Goal: Information Seeking & Learning: Learn about a topic

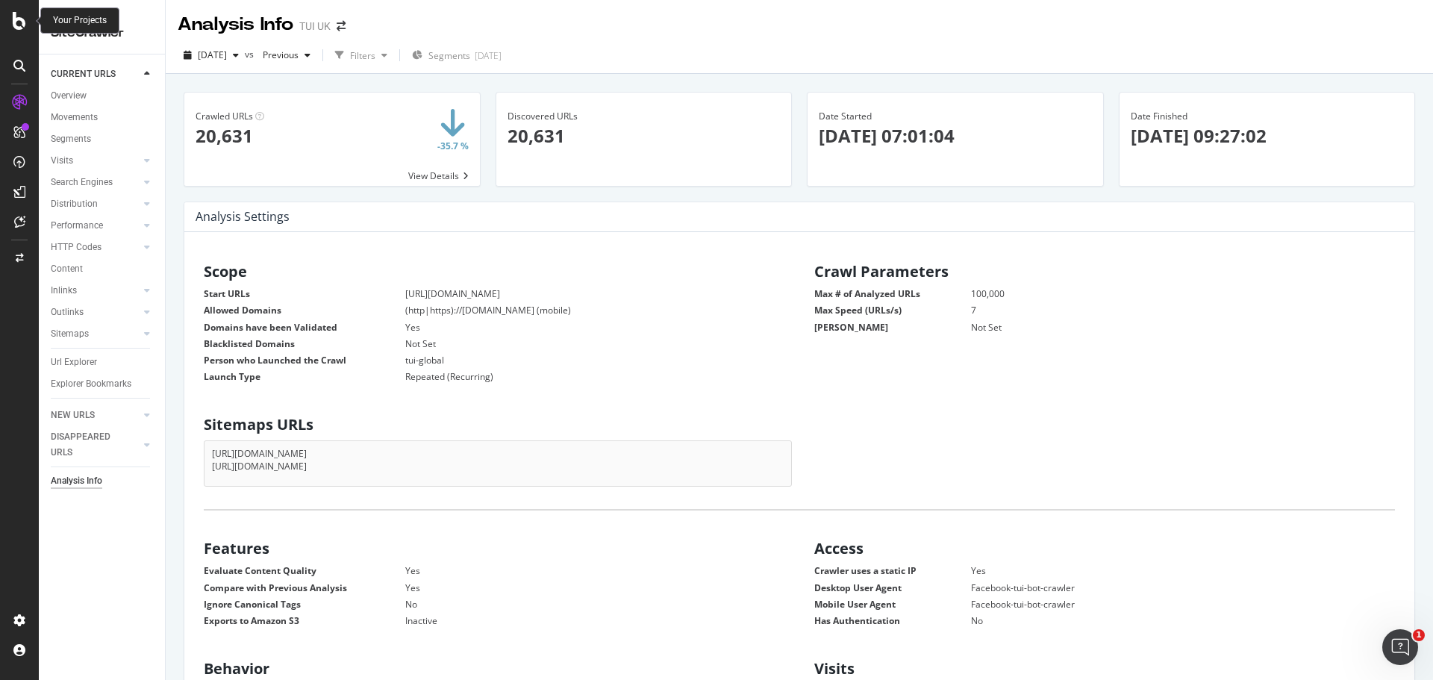
click at [19, 10] on div at bounding box center [19, 340] width 39 height 680
click at [18, 28] on icon at bounding box center [19, 21] width 13 height 18
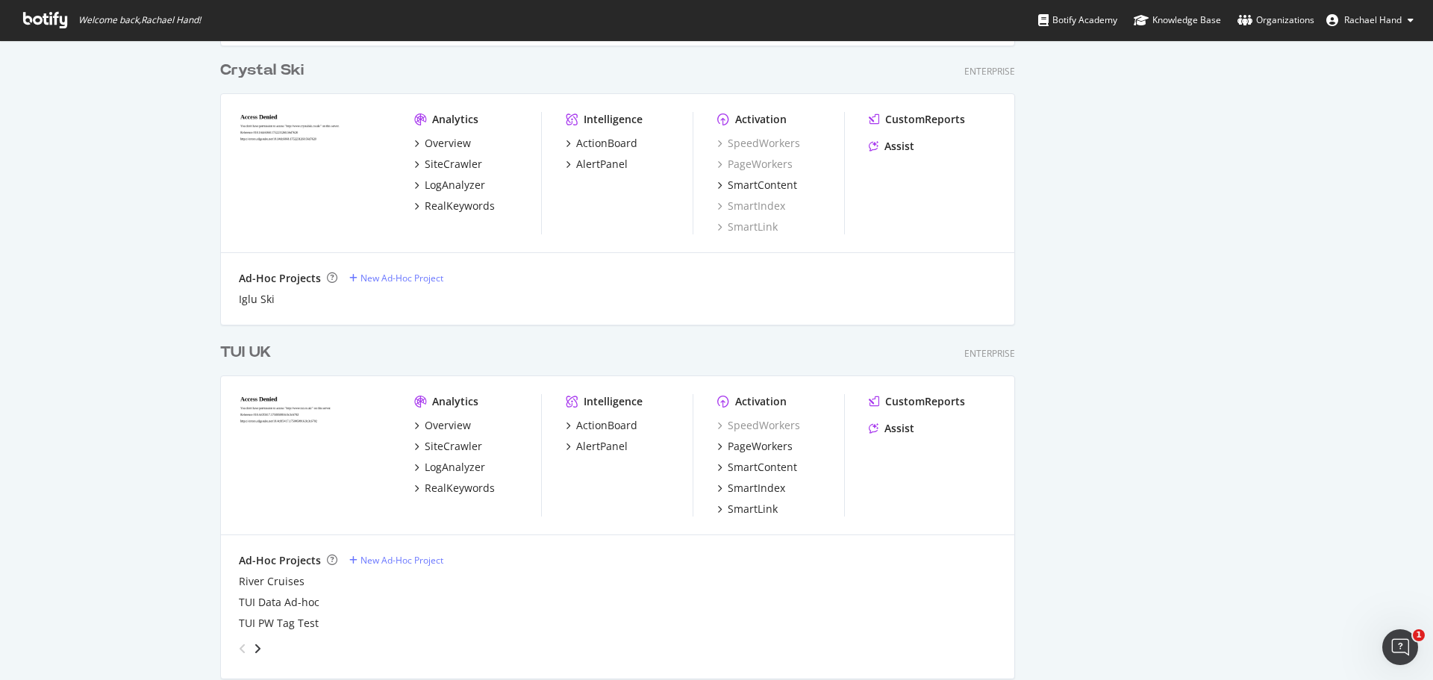
scroll to position [821, 0]
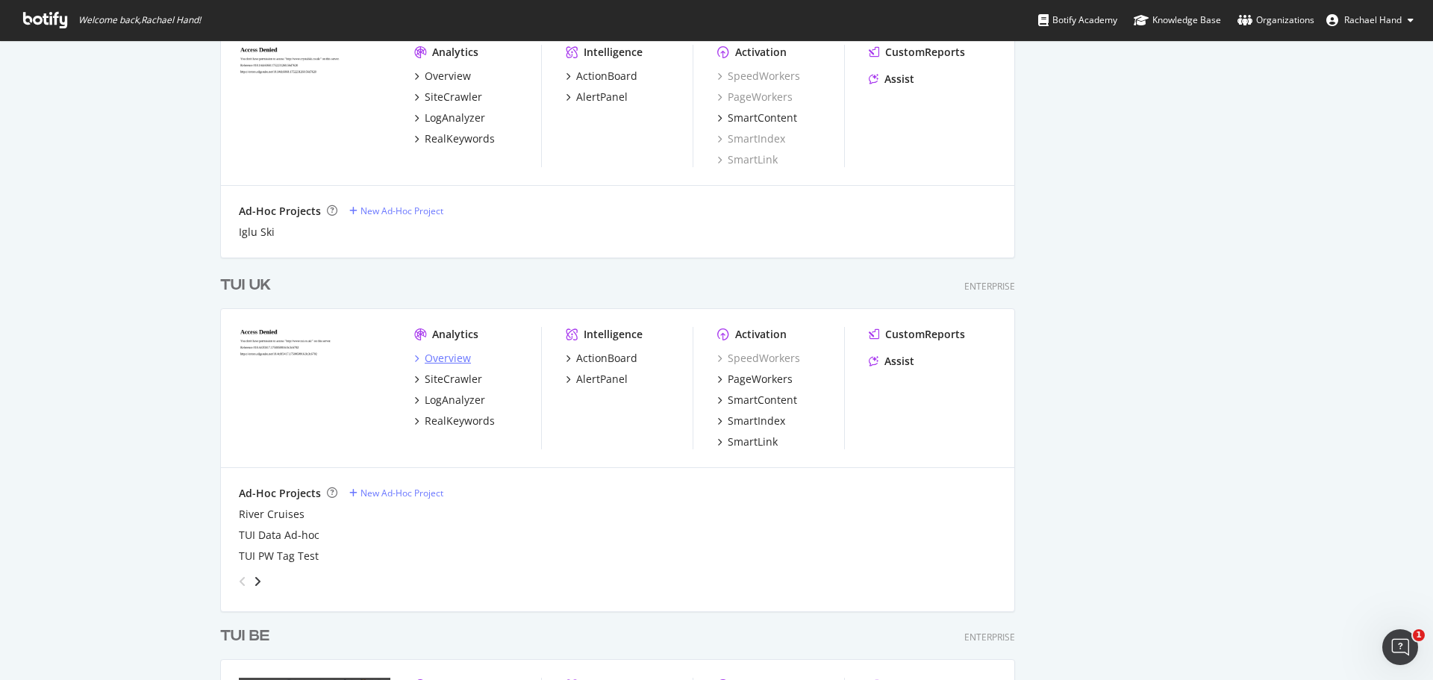
click at [433, 356] on div "Overview" at bounding box center [448, 358] width 46 height 15
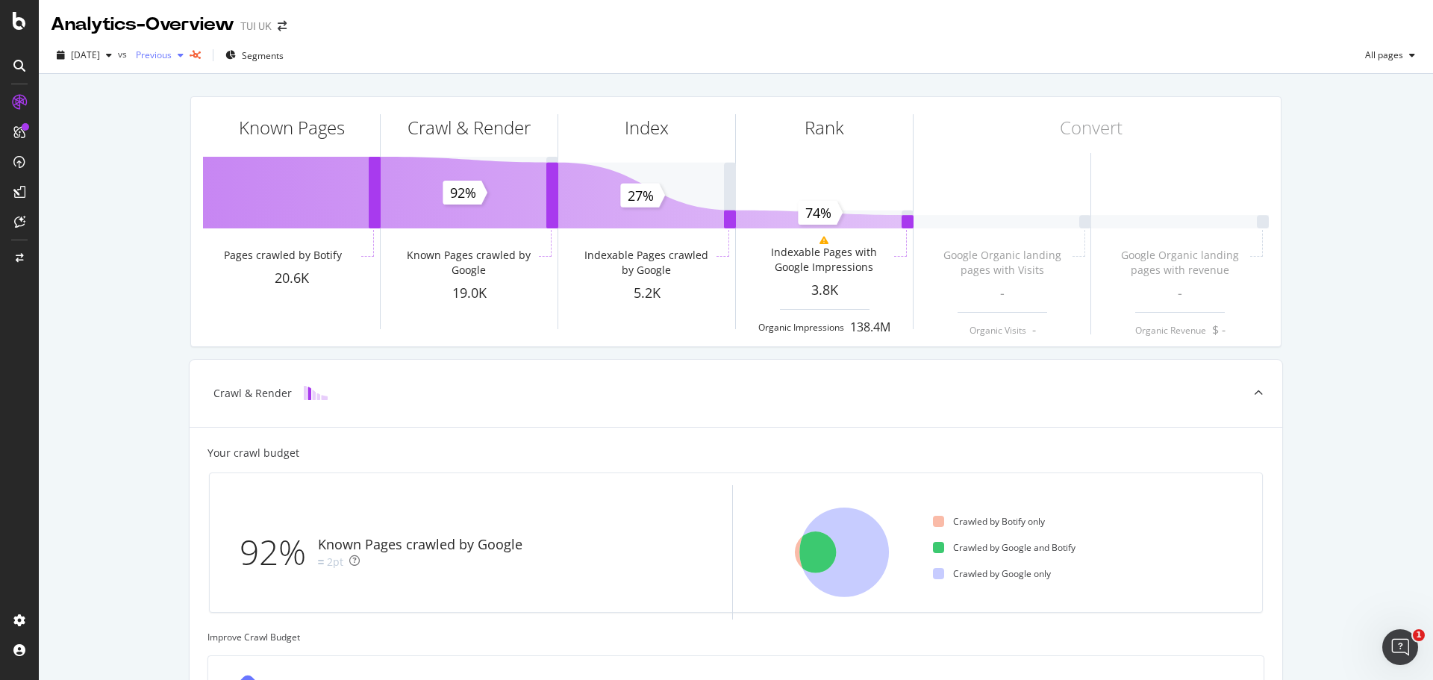
click at [172, 55] on span "Previous" at bounding box center [151, 55] width 42 height 13
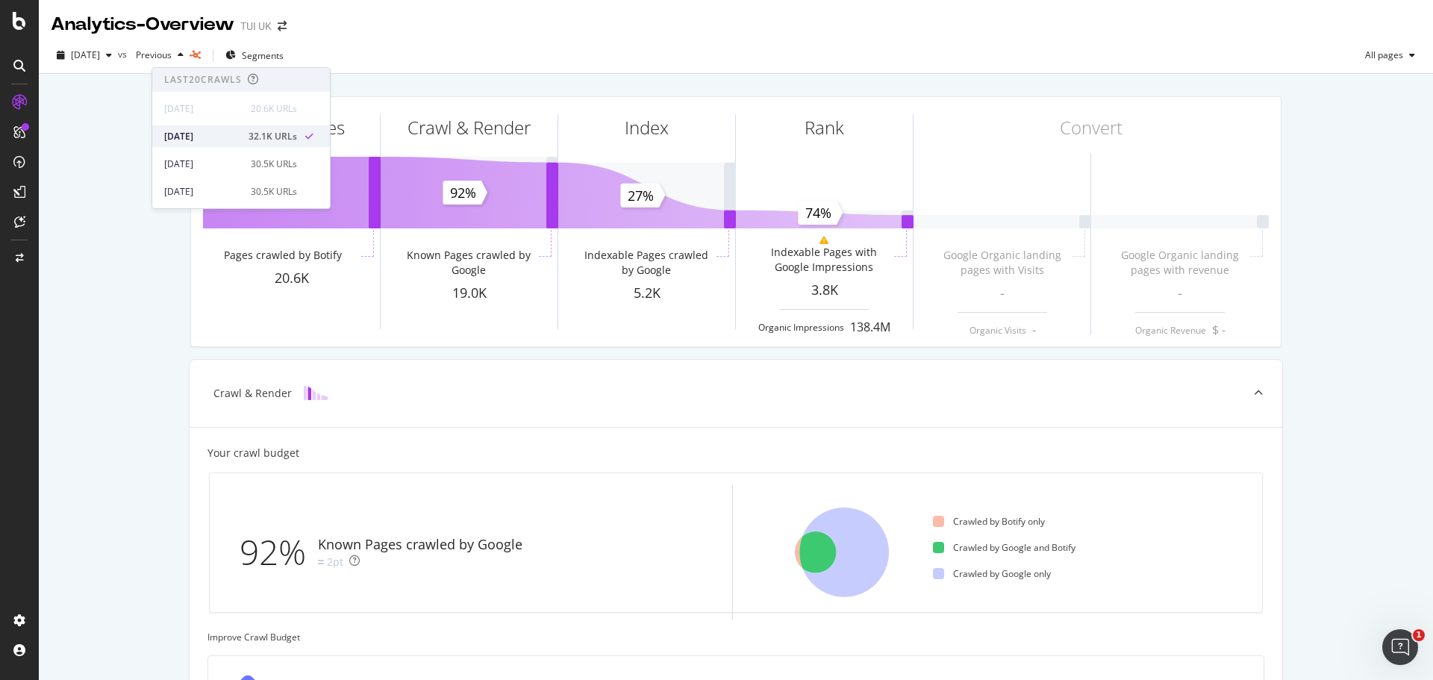
click at [229, 131] on div "[DATE]" at bounding box center [201, 136] width 75 height 13
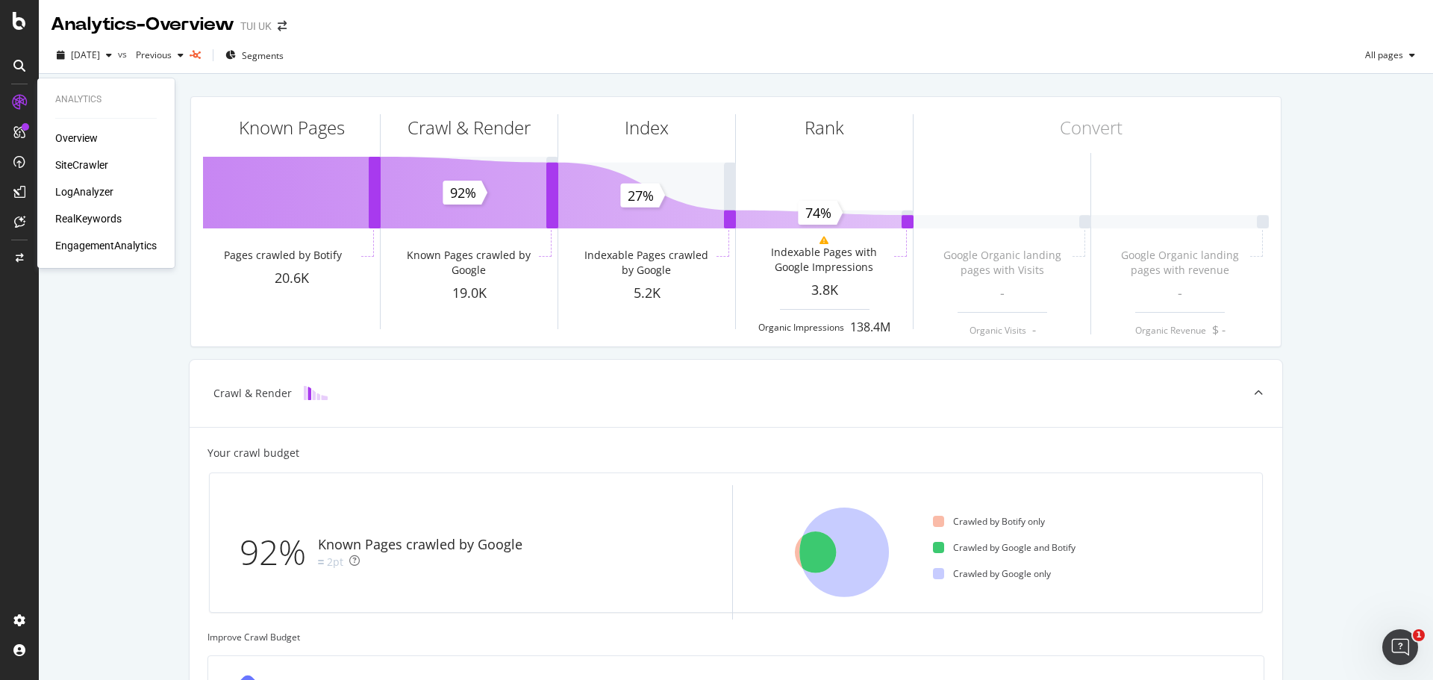
click at [89, 187] on div "LogAnalyzer" at bounding box center [84, 191] width 58 height 15
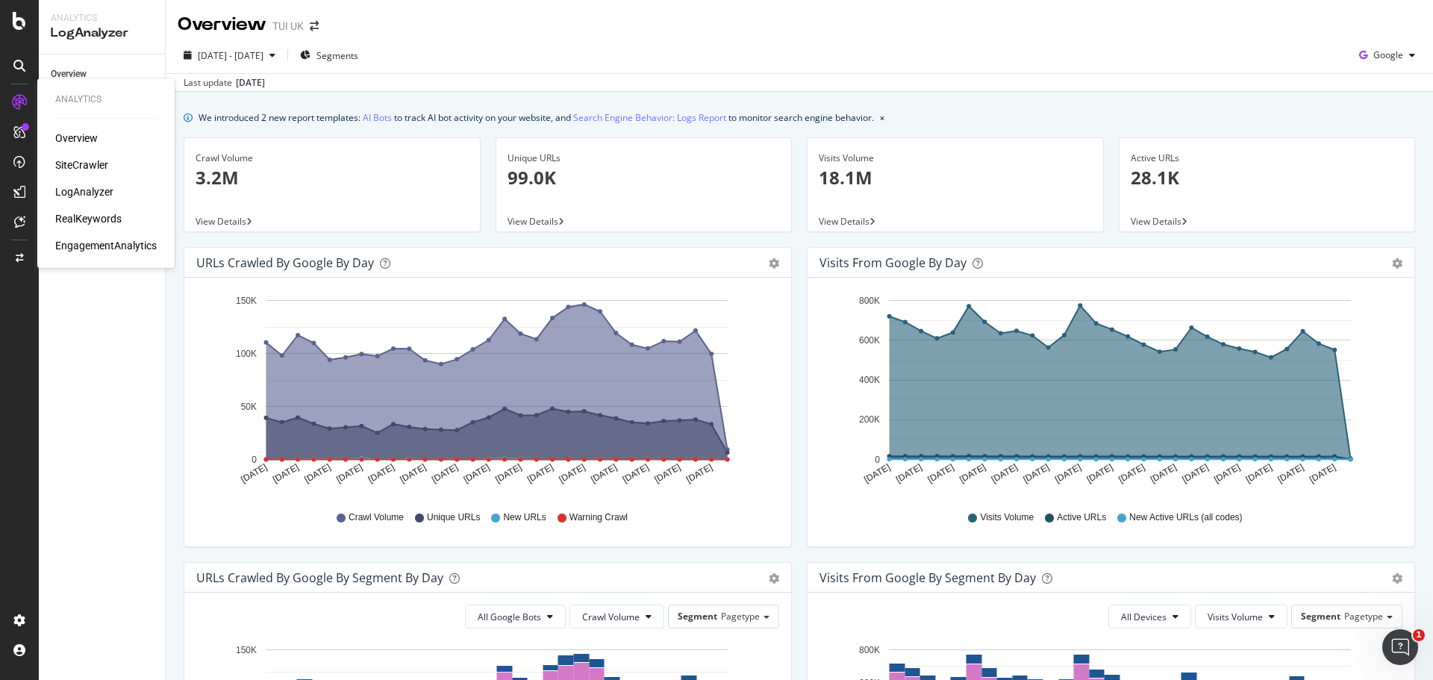
click at [81, 162] on div "SiteCrawler" at bounding box center [81, 165] width 53 height 15
